Goal: Transaction & Acquisition: Purchase product/service

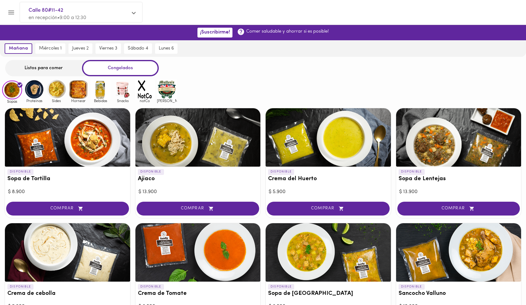
click at [53, 73] on div "Listos para comer" at bounding box center [43, 68] width 77 height 16
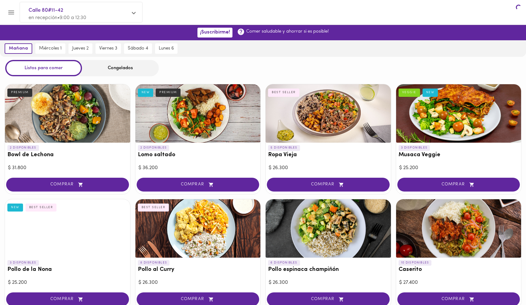
click at [53, 72] on div "Listos para comer" at bounding box center [43, 68] width 77 height 16
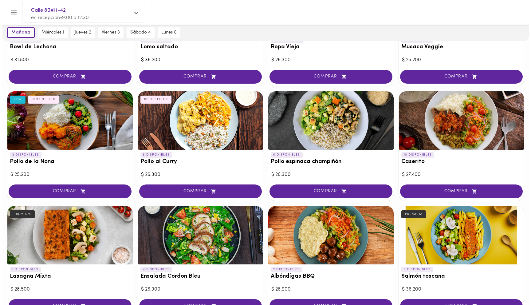
scroll to position [135, 0]
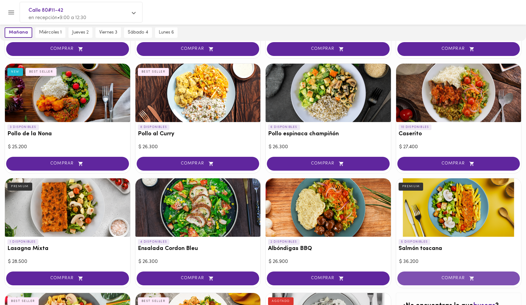
click at [453, 279] on span "COMPRAR" at bounding box center [458, 277] width 107 height 5
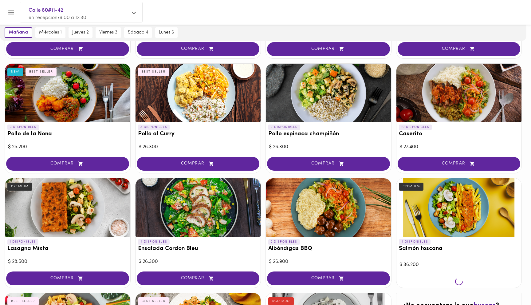
scroll to position [136, 0]
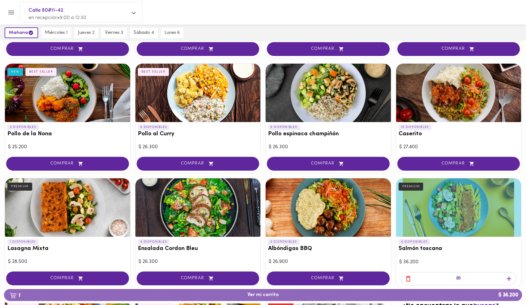
click at [322, 296] on span "1 Ver mi carrito $ 36.200" at bounding box center [263, 295] width 508 height 6
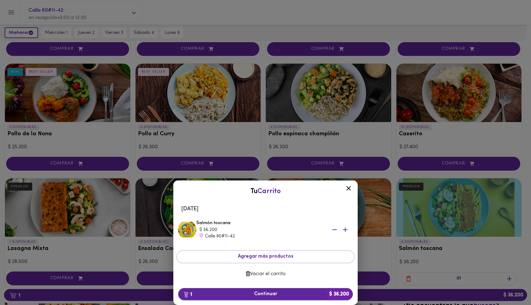
click at [306, 290] on button "1 Continuar $ 36.200" at bounding box center [265, 294] width 174 height 12
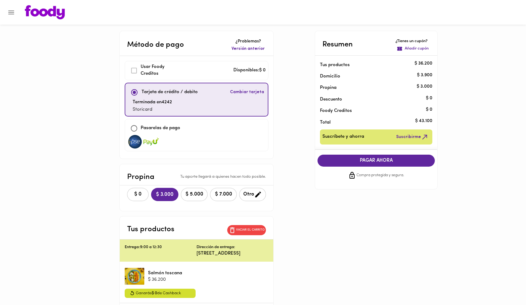
click at [393, 162] on span "PAGAR AHORA" at bounding box center [376, 161] width 105 height 6
